Goal: Task Accomplishment & Management: Use online tool/utility

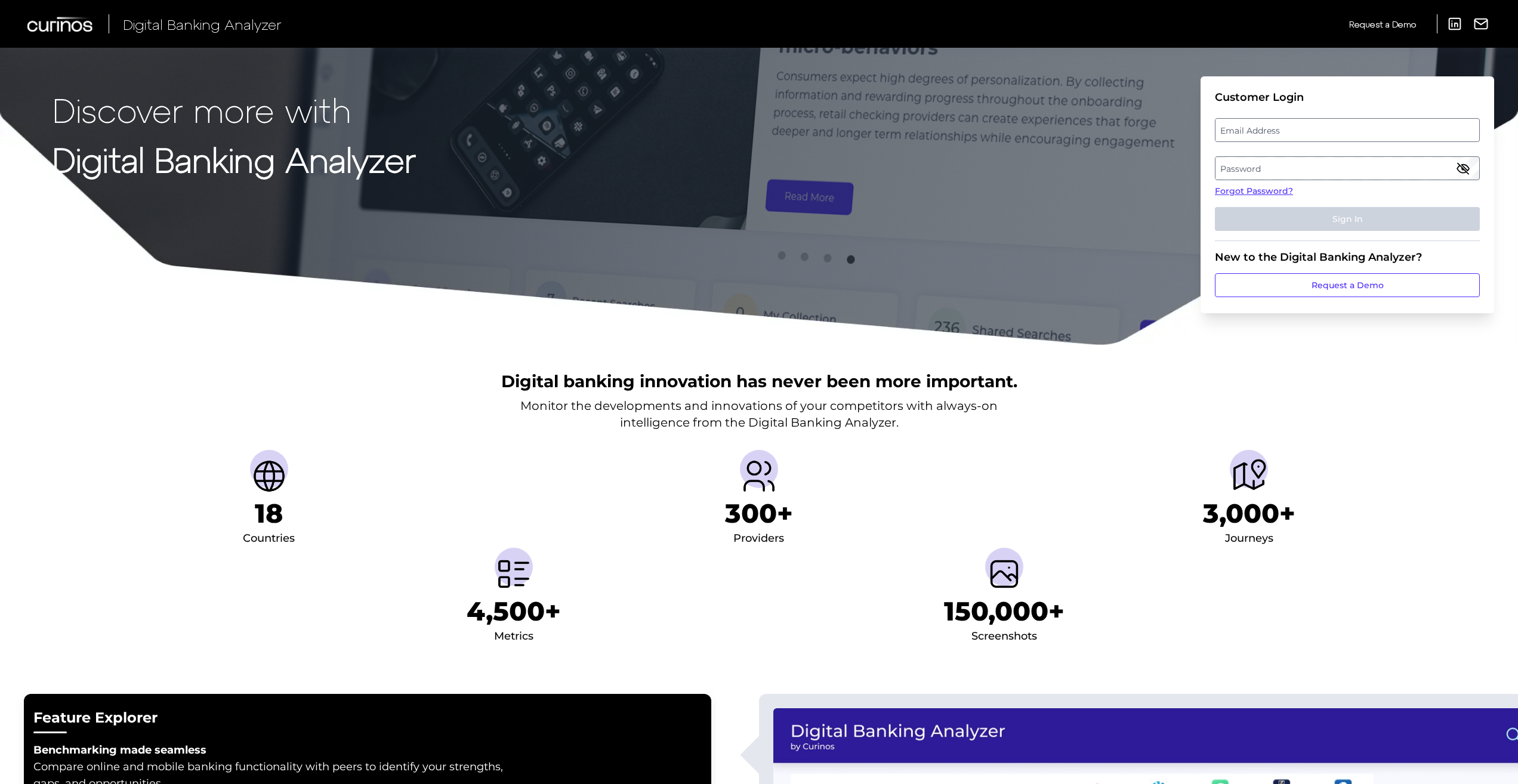
click at [1316, 132] on label "Email Address" at bounding box center [1347, 130] width 263 height 21
click at [1316, 132] on input "email" at bounding box center [1347, 129] width 265 height 24
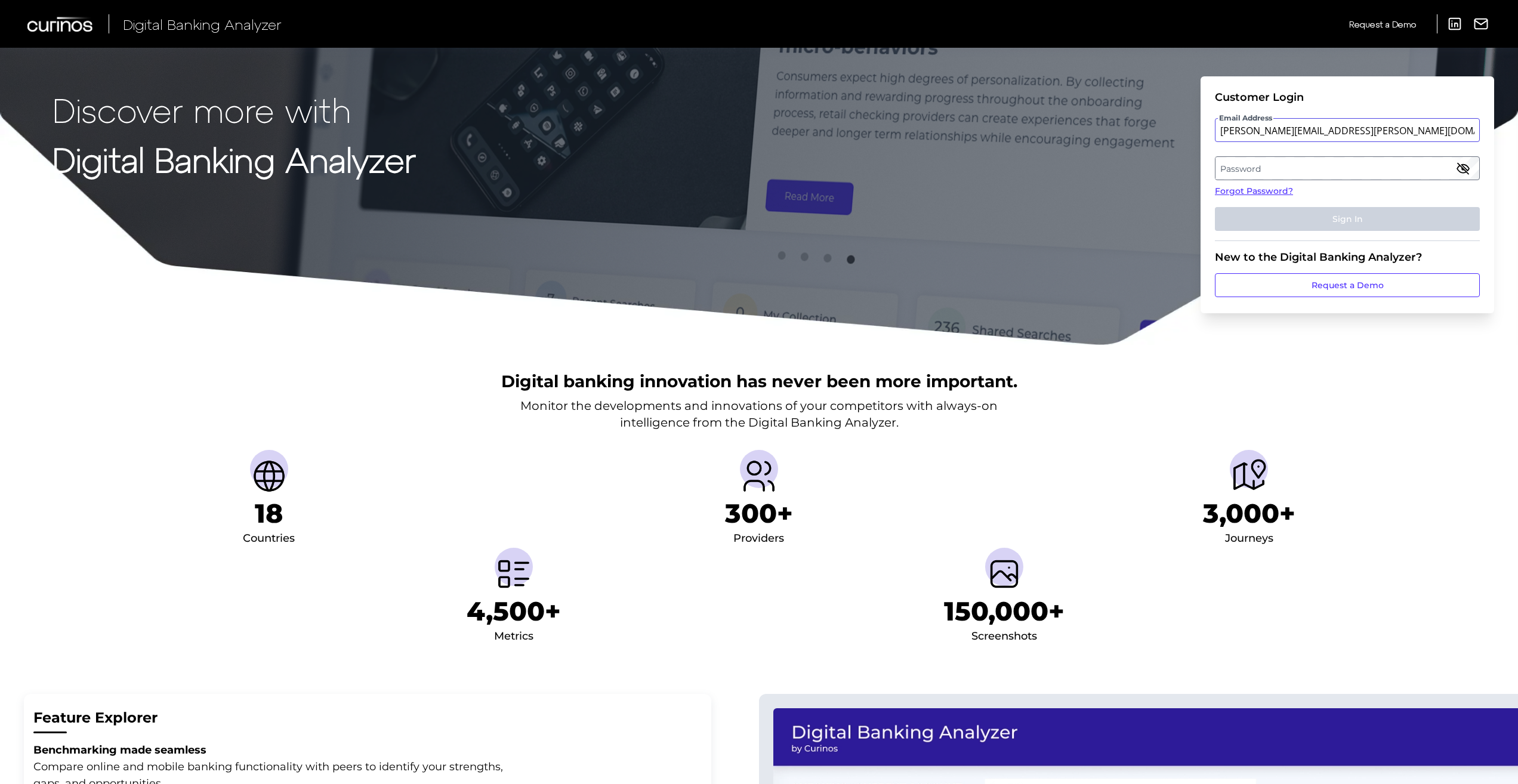
type input "[PERSON_NAME][EMAIL_ADDRESS][PERSON_NAME][DOMAIN_NAME]"
click at [1295, 167] on label "Password" at bounding box center [1347, 168] width 263 height 21
click at [1287, 216] on button "Sign In" at bounding box center [1347, 219] width 265 height 24
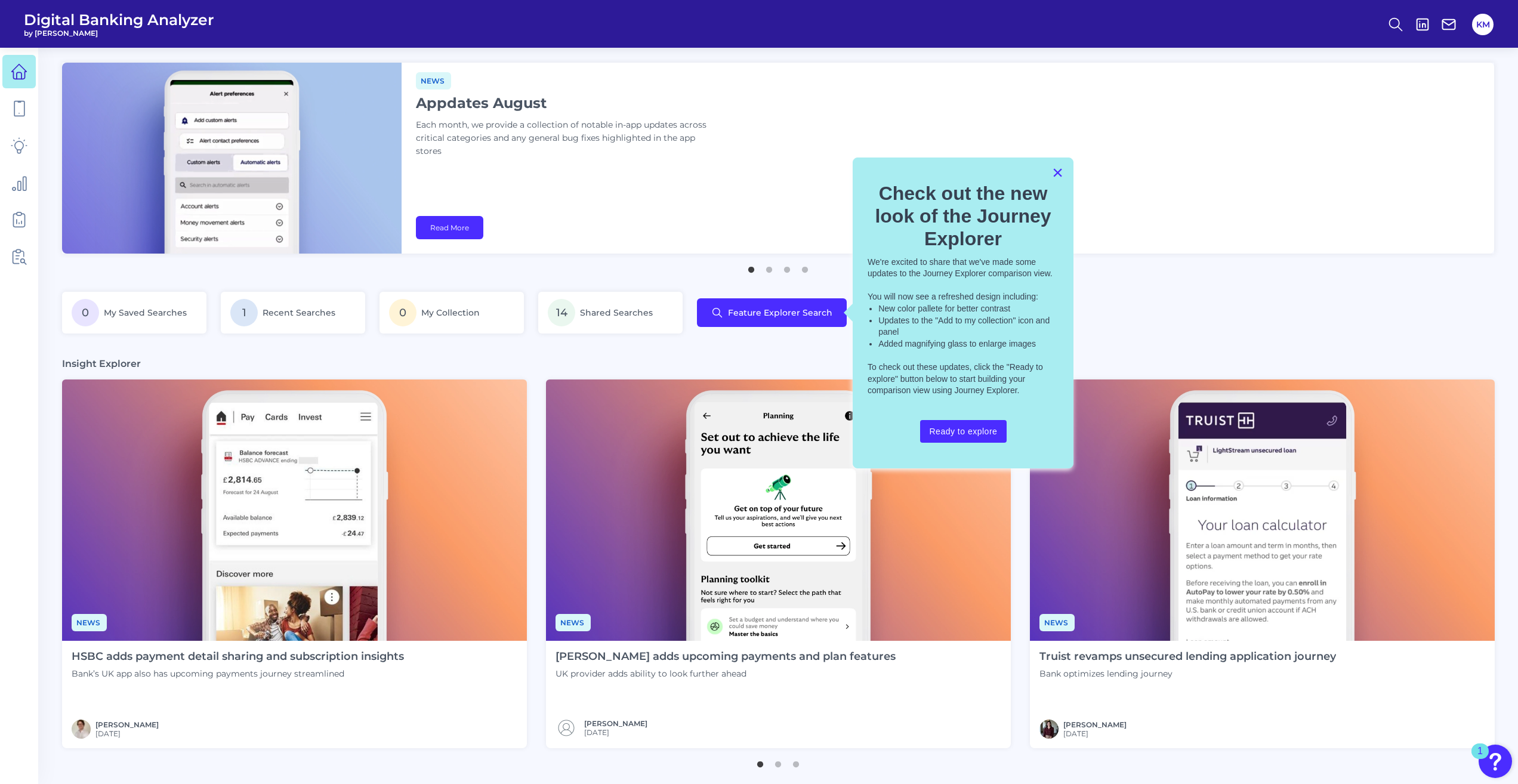
click at [1062, 171] on button "×" at bounding box center [1057, 171] width 11 height 19
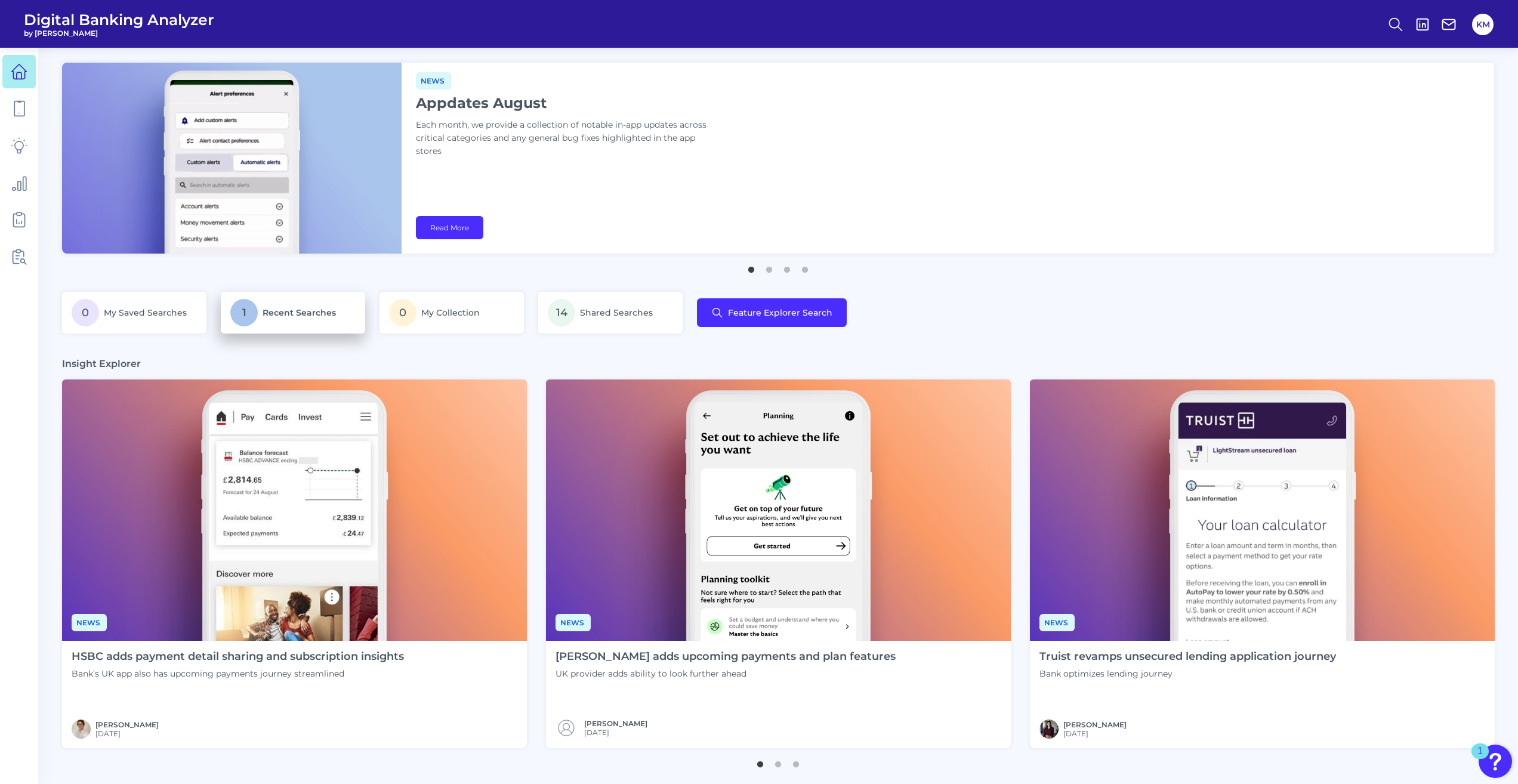
click at [293, 309] on span "Recent Searches" at bounding box center [299, 312] width 73 height 11
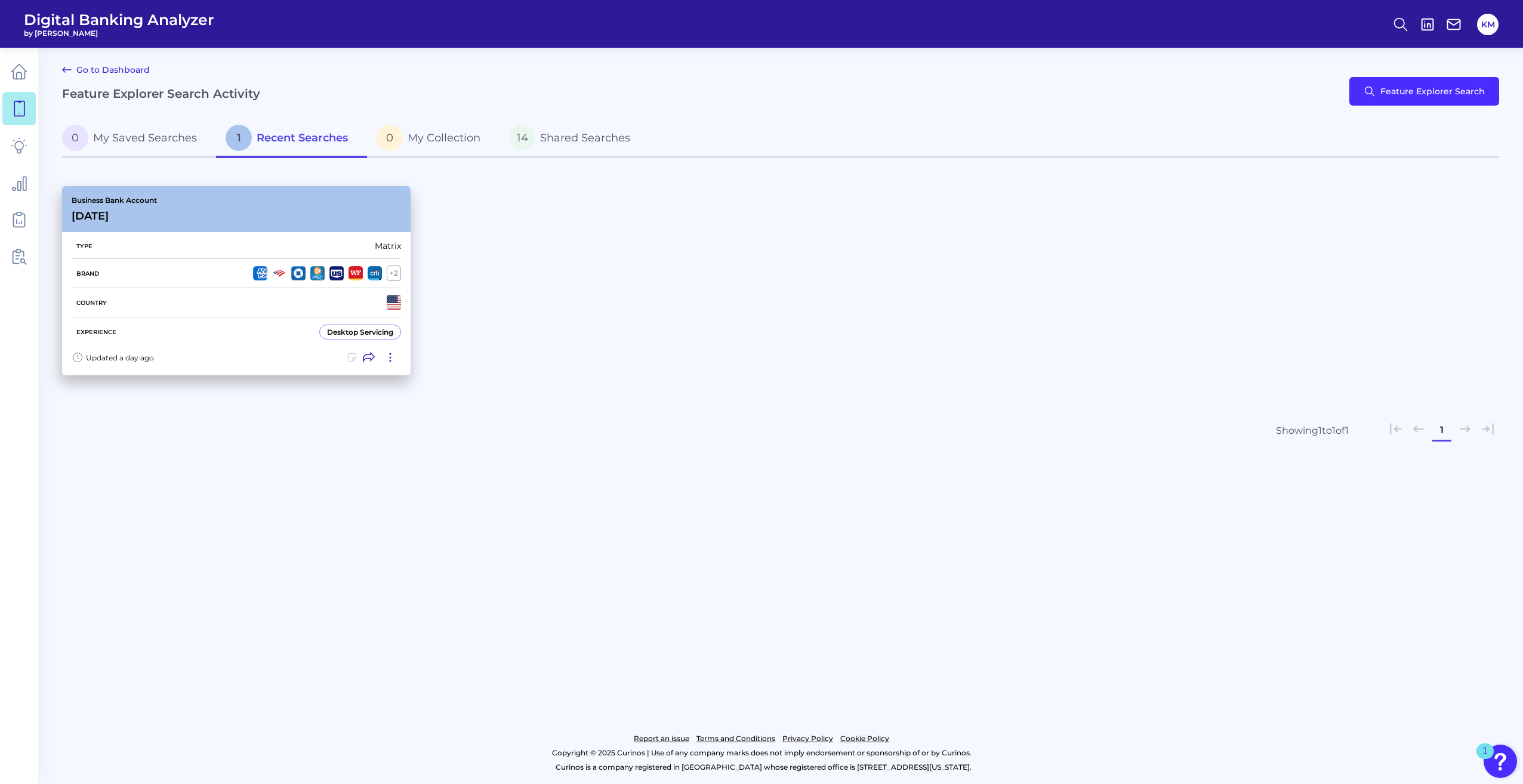
click at [361, 336] on div "Desktop Servicing" at bounding box center [359, 331] width 66 height 9
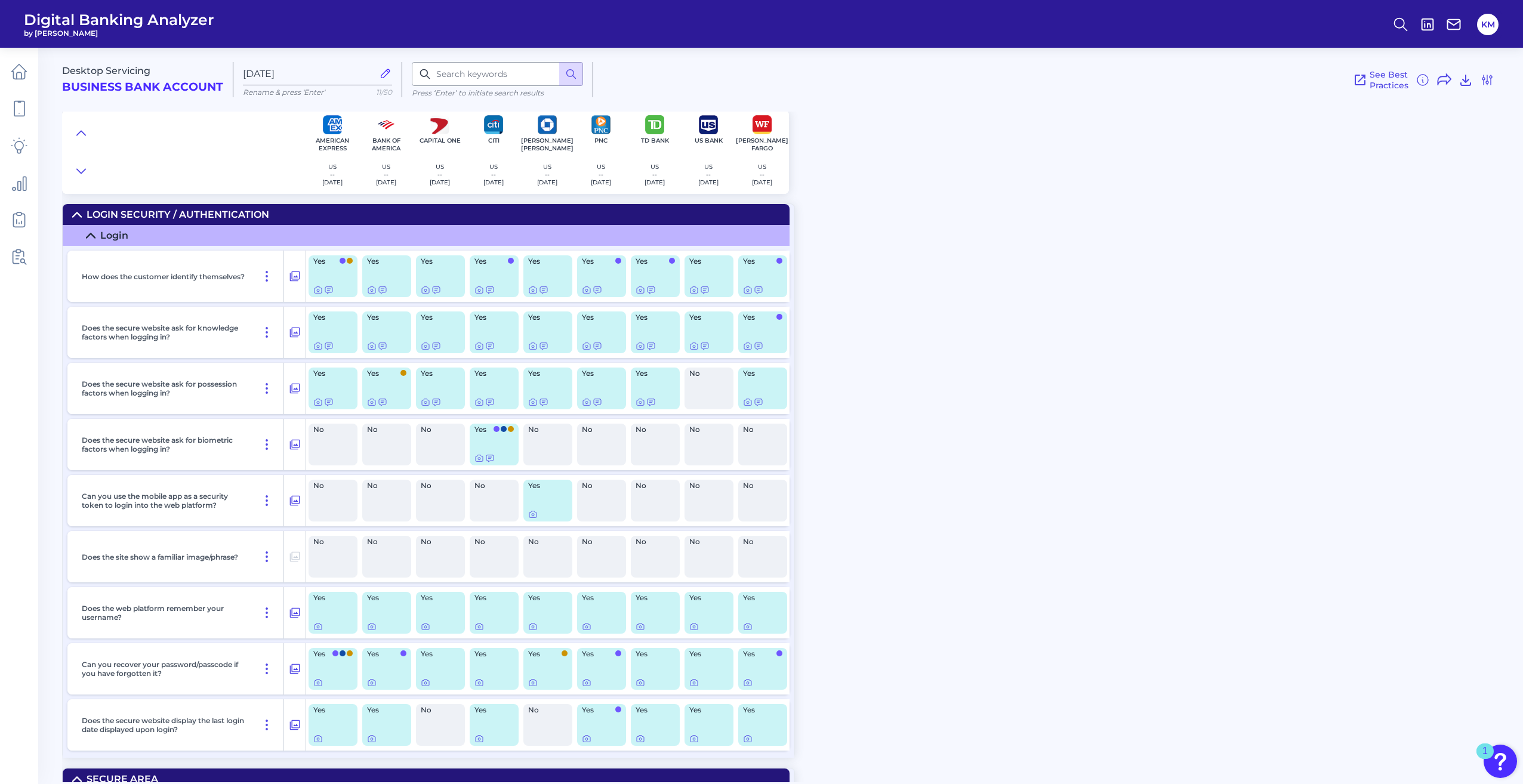
click at [122, 26] on span "Digital Banking Analyzer" at bounding box center [119, 19] width 190 height 18
click at [26, 68] on icon at bounding box center [19, 71] width 17 height 17
